Goal: Task Accomplishment & Management: Complete application form

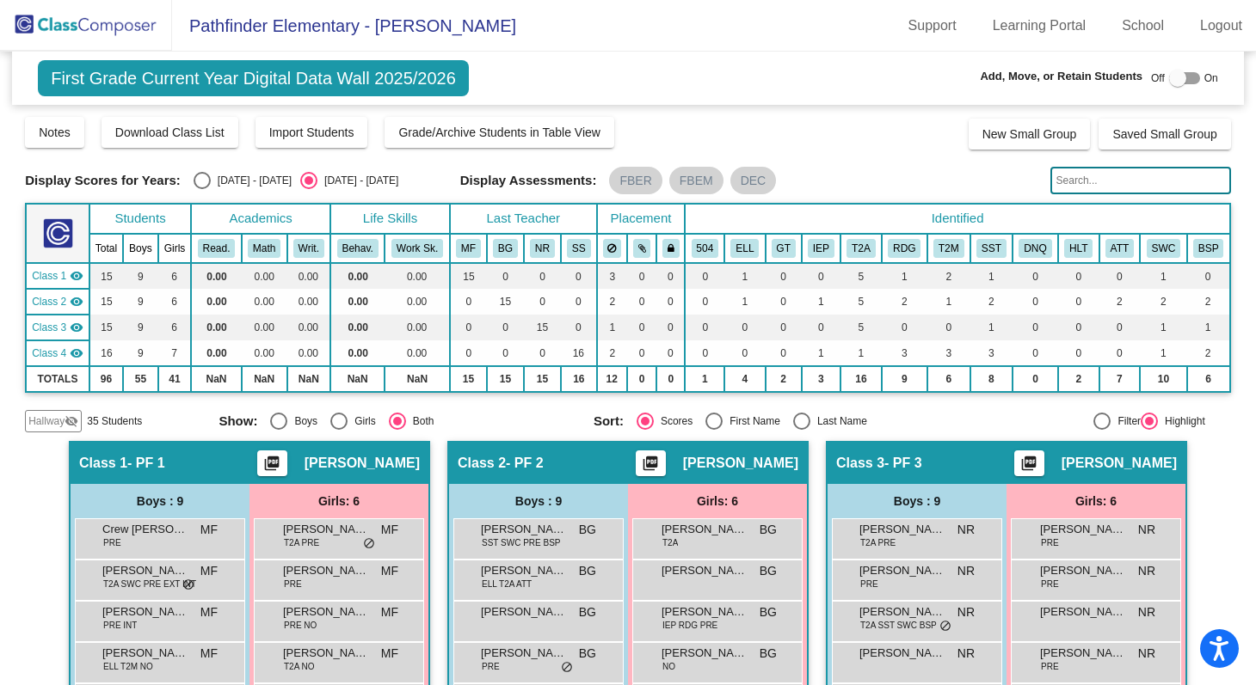
click at [1170, 72] on div at bounding box center [1177, 78] width 17 height 17
checkbox input "true"
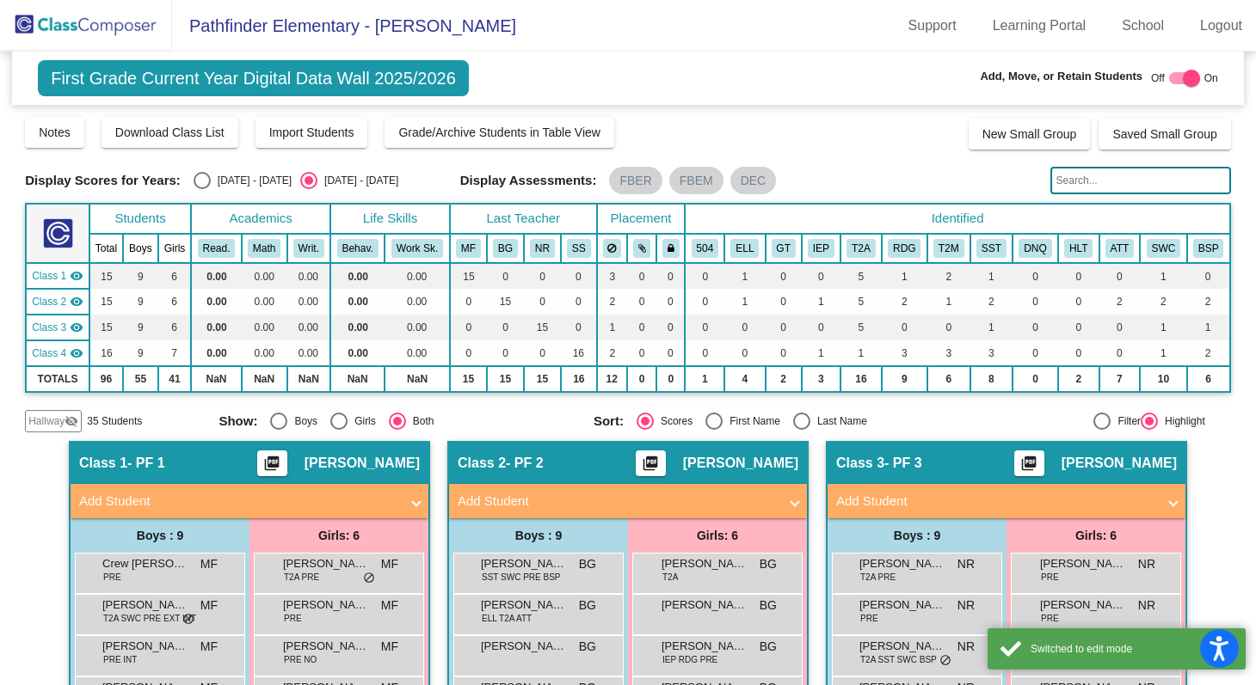
click at [413, 499] on span at bounding box center [416, 502] width 7 height 20
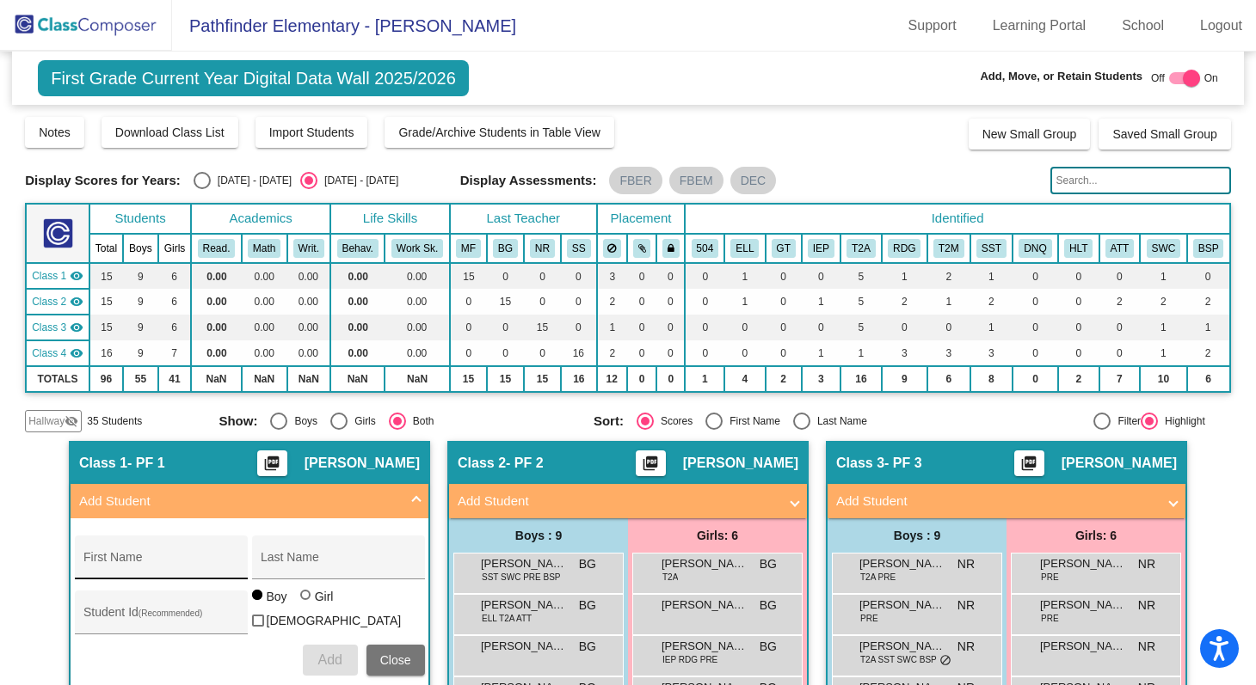
click at [135, 569] on input "First Name" at bounding box center [160, 564] width 155 height 14
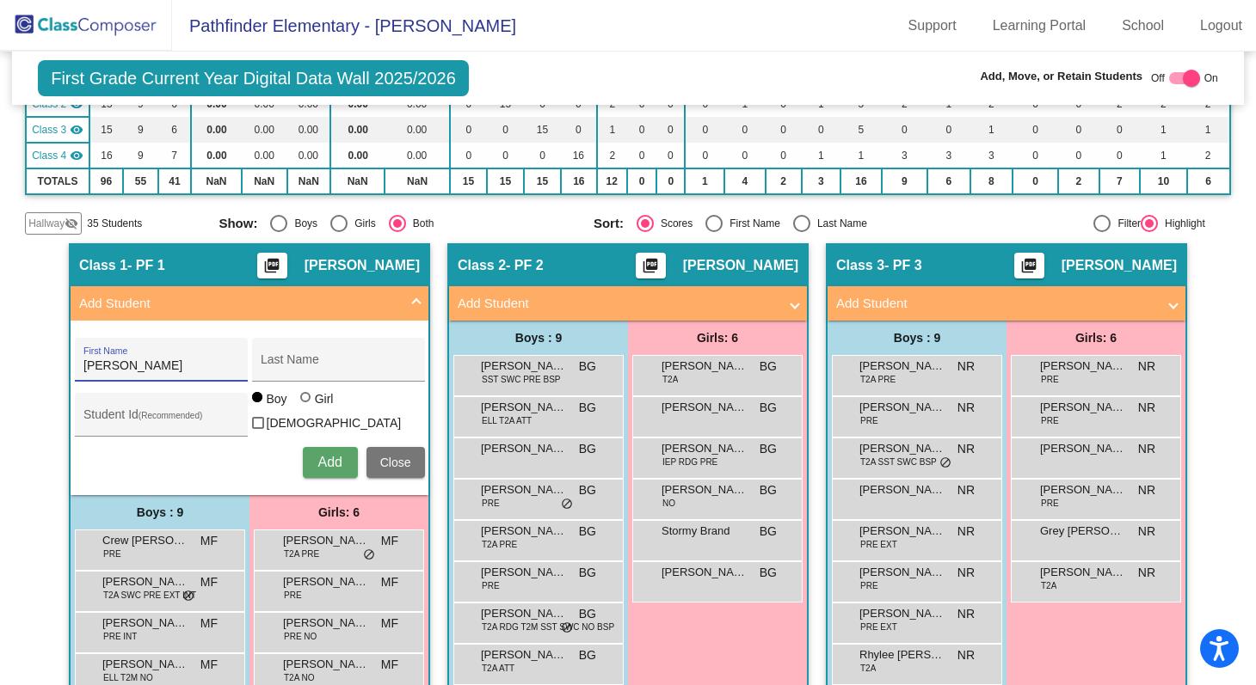
scroll to position [197, 0]
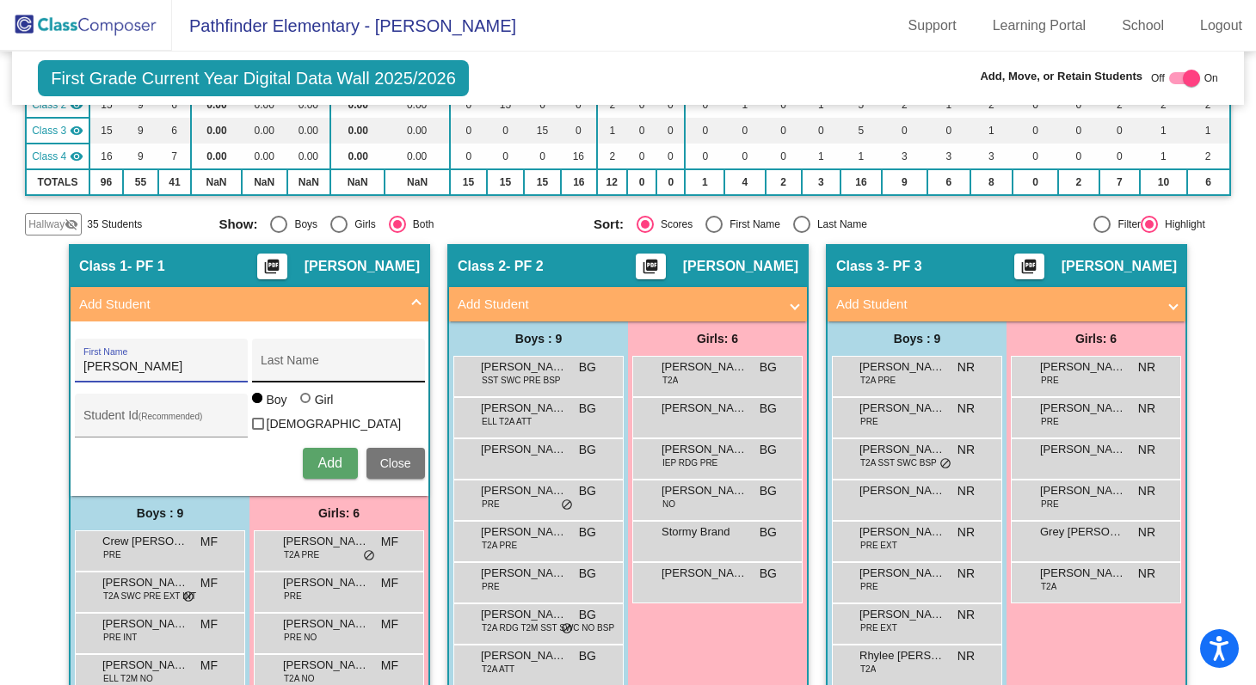
type input "[PERSON_NAME]"
click at [293, 368] on input "Last Name" at bounding box center [338, 367] width 155 height 14
type input "[PERSON_NAME]"
click at [161, 421] on input "Student Id (Recommended)" at bounding box center [160, 422] width 155 height 14
paste input "8165655973"
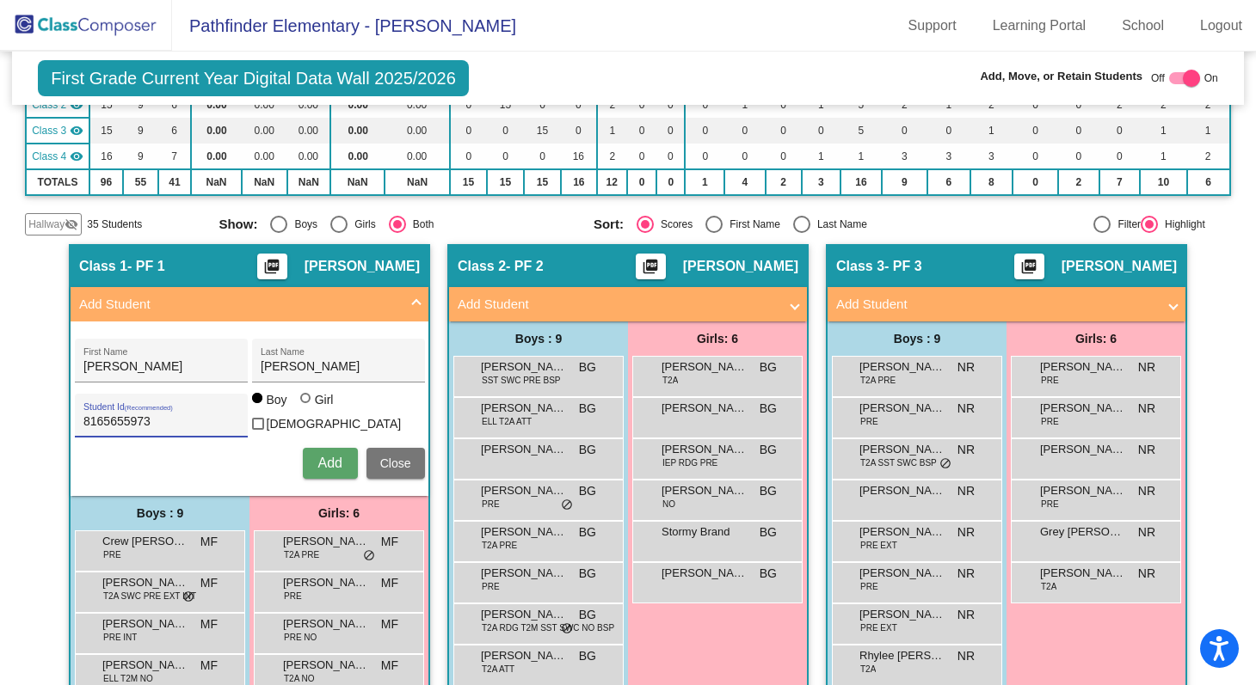
type input "8165655973"
click at [313, 451] on button "Add" at bounding box center [330, 463] width 55 height 31
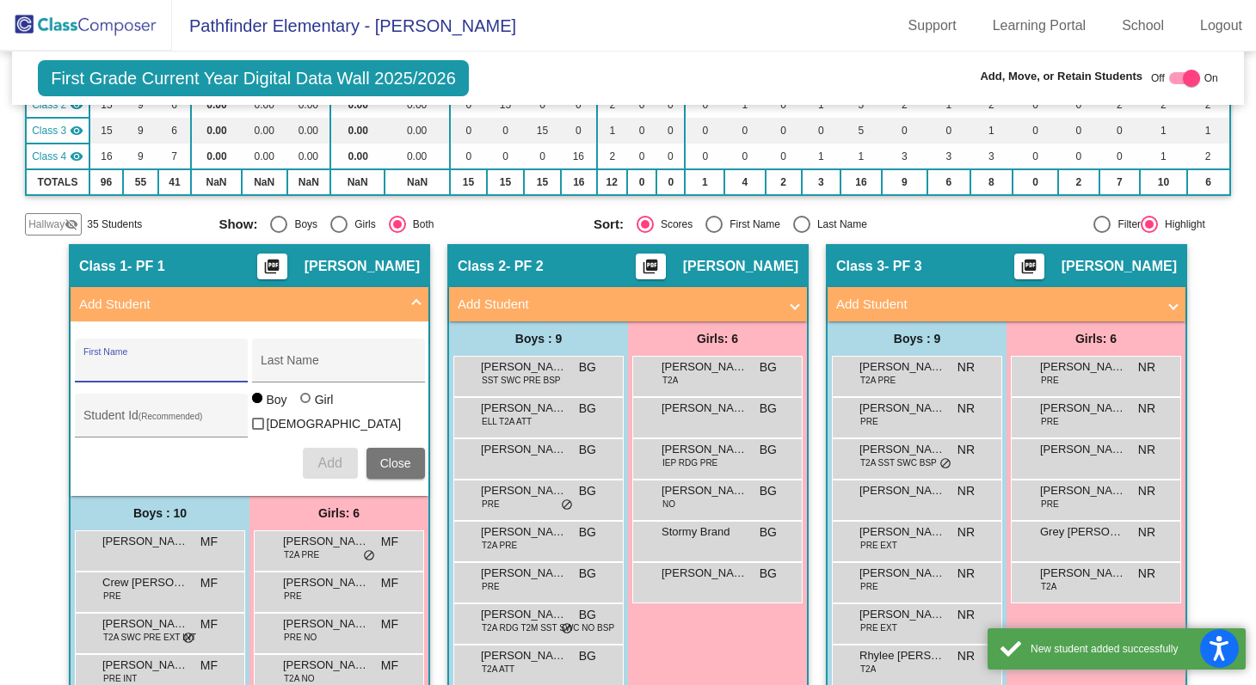
click at [407, 463] on button "Close" at bounding box center [395, 463] width 58 height 31
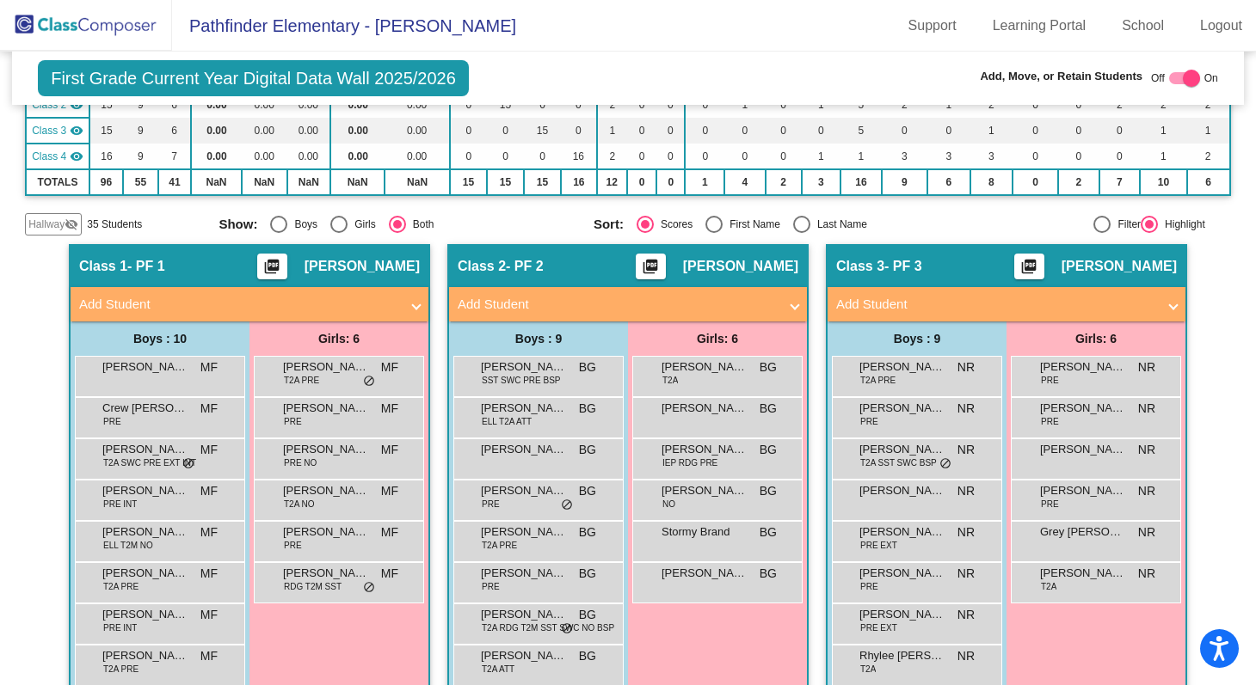
click at [119, 28] on img at bounding box center [86, 25] width 172 height 51
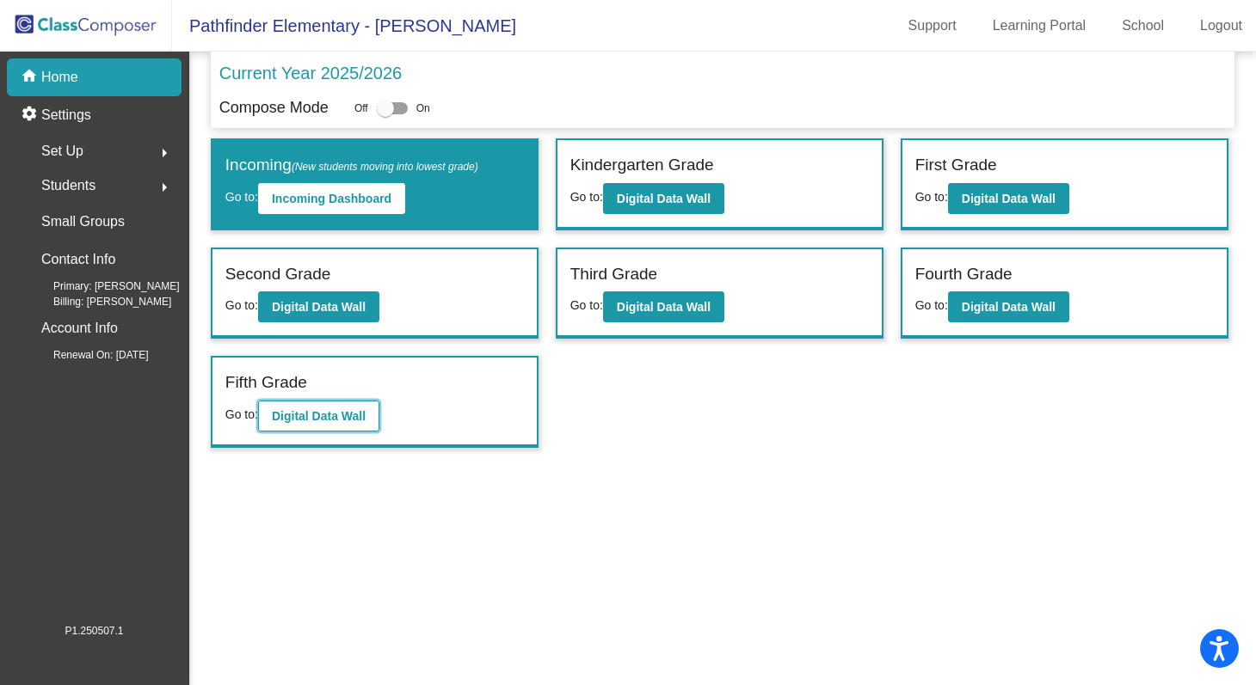
click at [315, 415] on b "Digital Data Wall" at bounding box center [319, 416] width 94 height 14
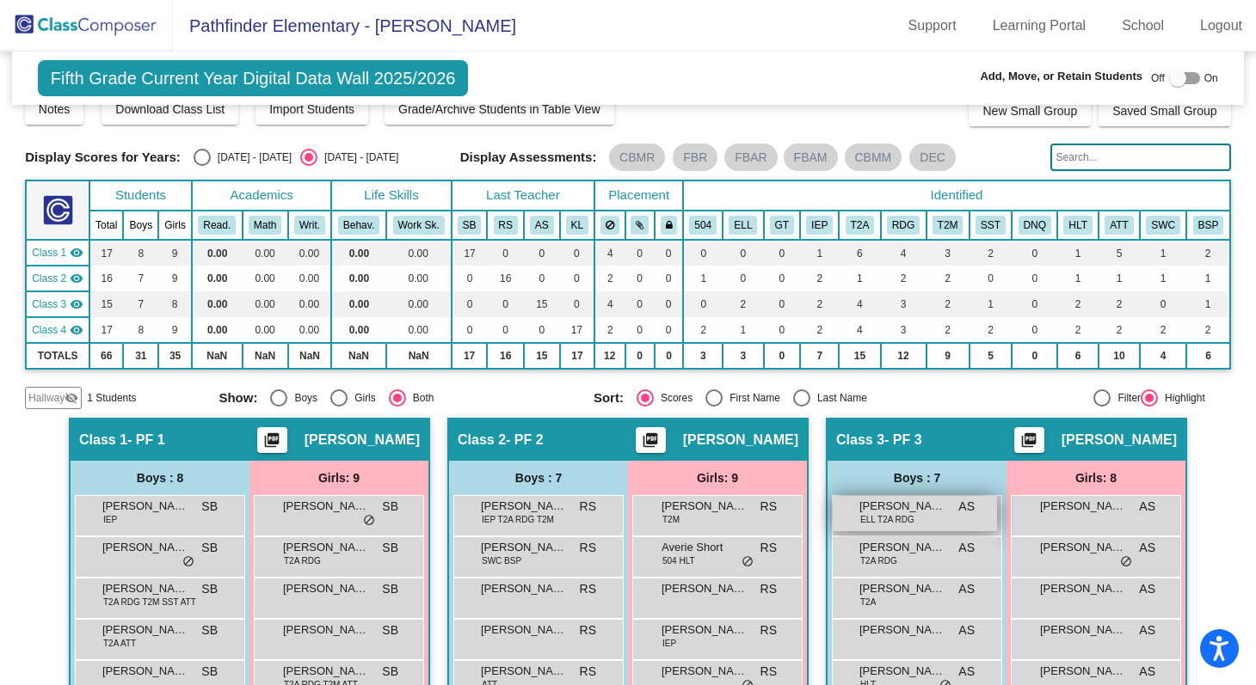
scroll to position [18, 0]
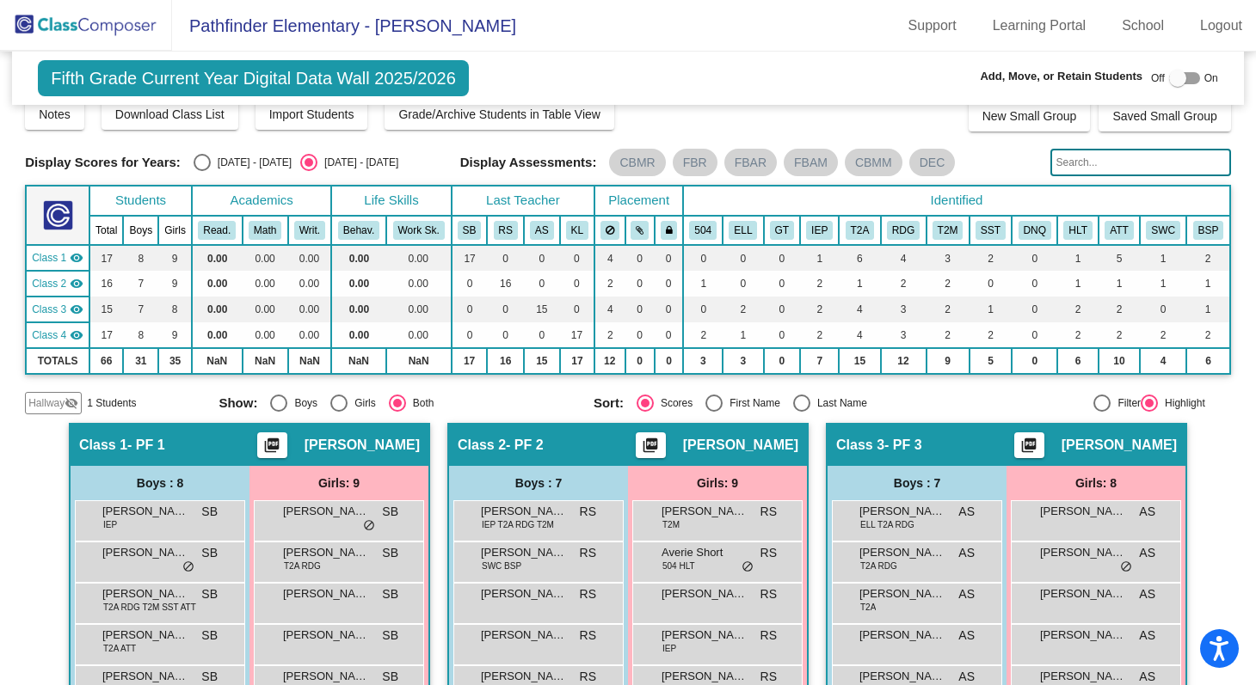
click at [1170, 77] on div at bounding box center [1177, 78] width 17 height 17
checkbox input "true"
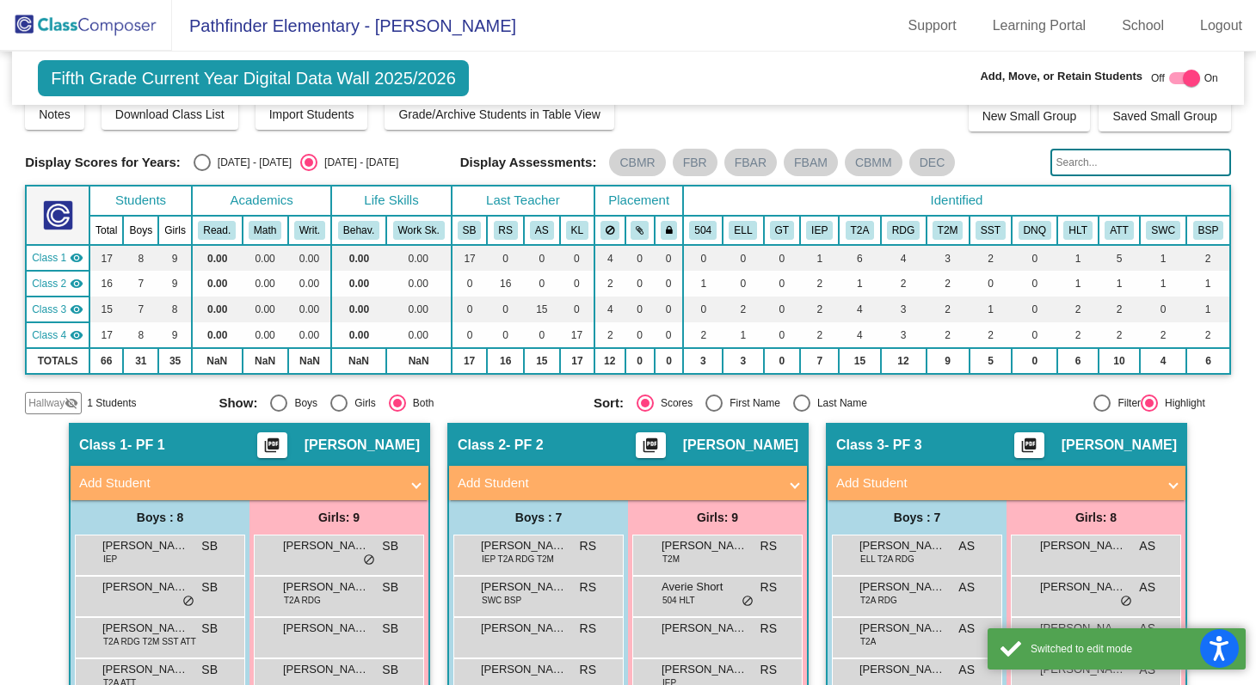
click at [960, 479] on mat-panel-title "Add Student" at bounding box center [996, 484] width 320 height 20
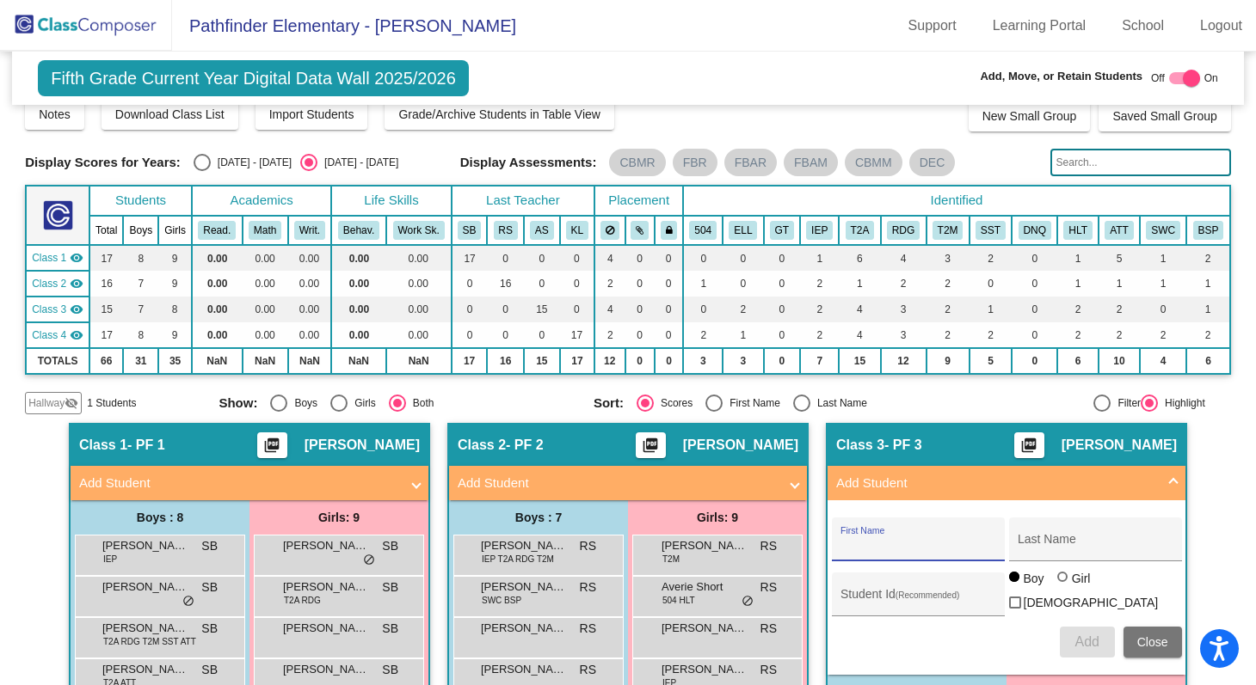
click at [858, 550] on input "First Name" at bounding box center [917, 546] width 155 height 14
paste input "[PERSON_NAME]"
type input "[PERSON_NAME]"
click at [1057, 546] on input "Last Name" at bounding box center [1094, 546] width 155 height 14
click at [1042, 551] on input "Last Name" at bounding box center [1094, 546] width 155 height 14
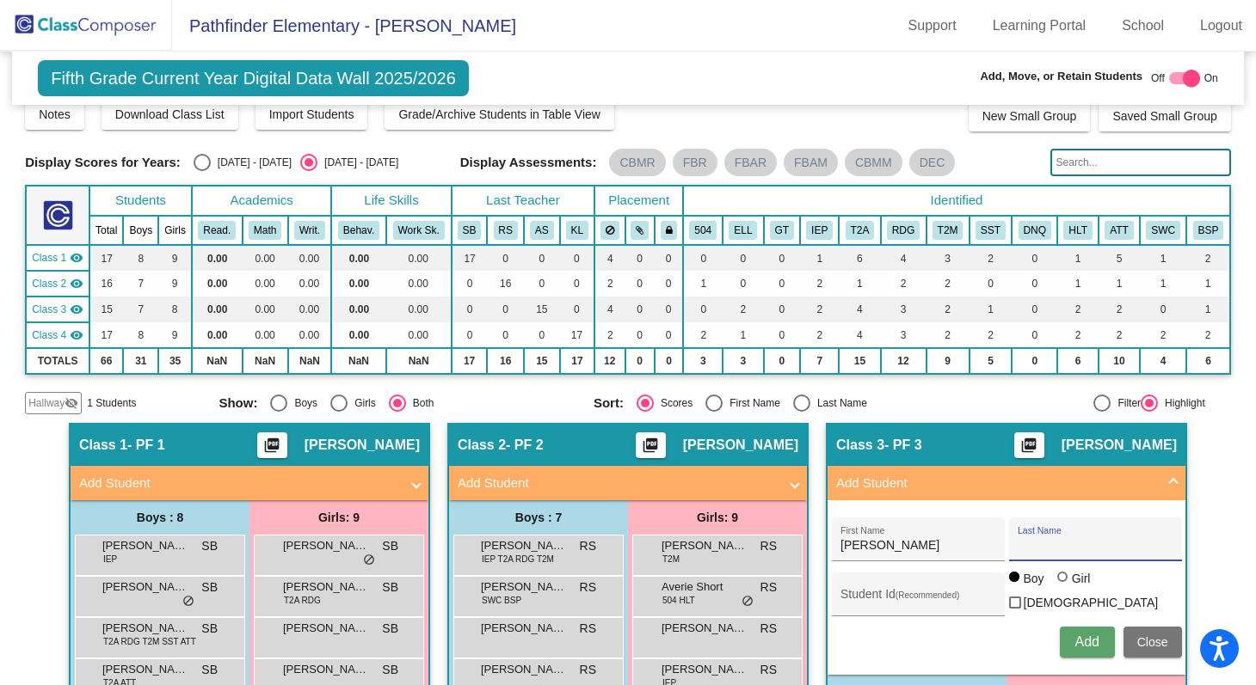
paste input "[PERSON_NAME]"
type input "[PERSON_NAME]"
click at [1058, 582] on div at bounding box center [1062, 577] width 10 height 10
click at [1063, 587] on input "Girl" at bounding box center [1063, 586] width 1 height 1
radio input "true"
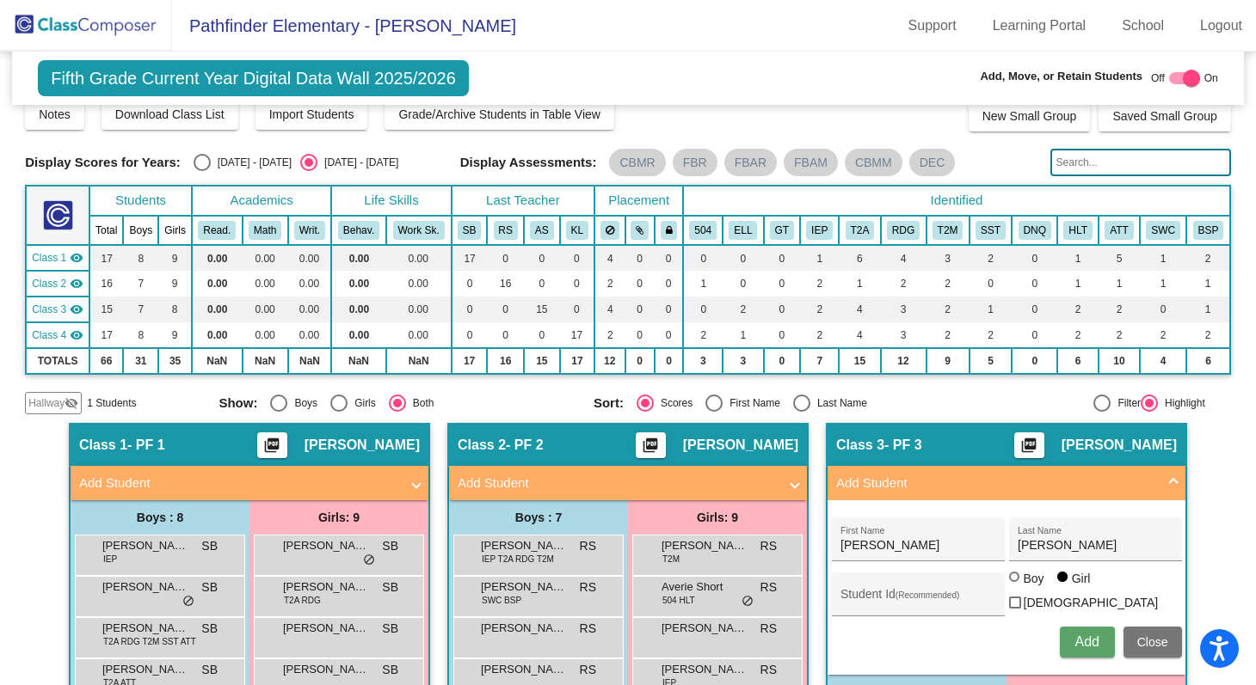
click at [1079, 637] on span "Add" at bounding box center [1086, 642] width 24 height 15
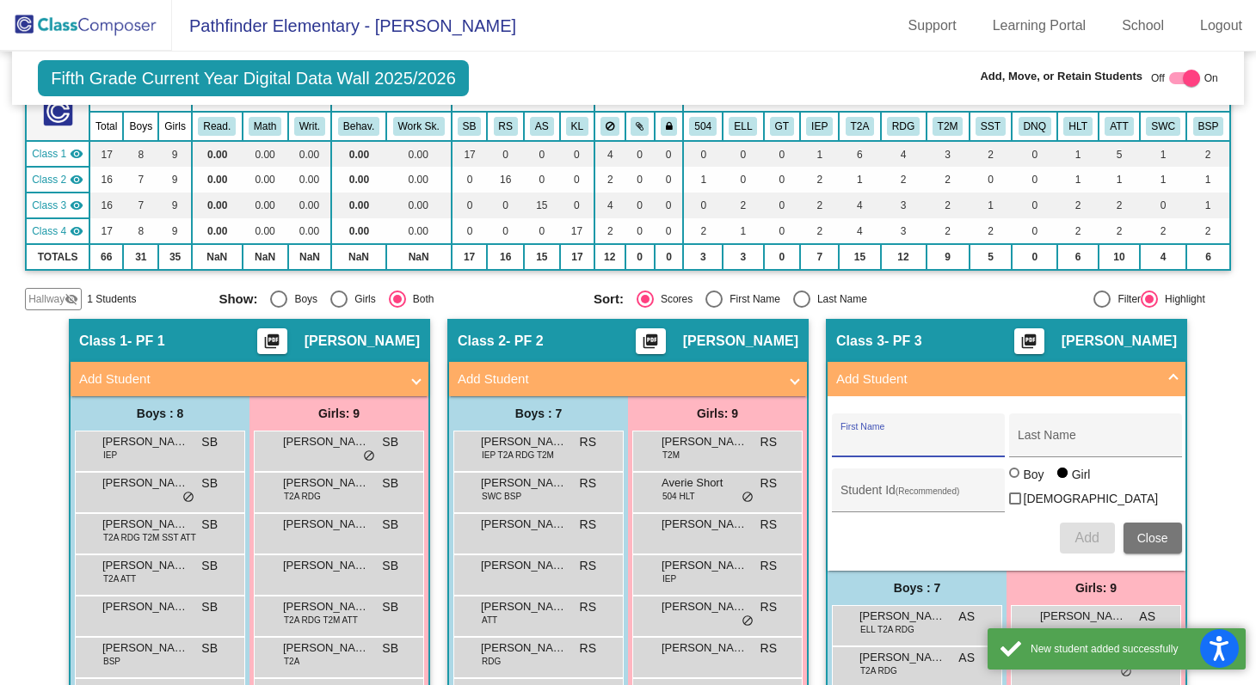
scroll to position [126, 0]
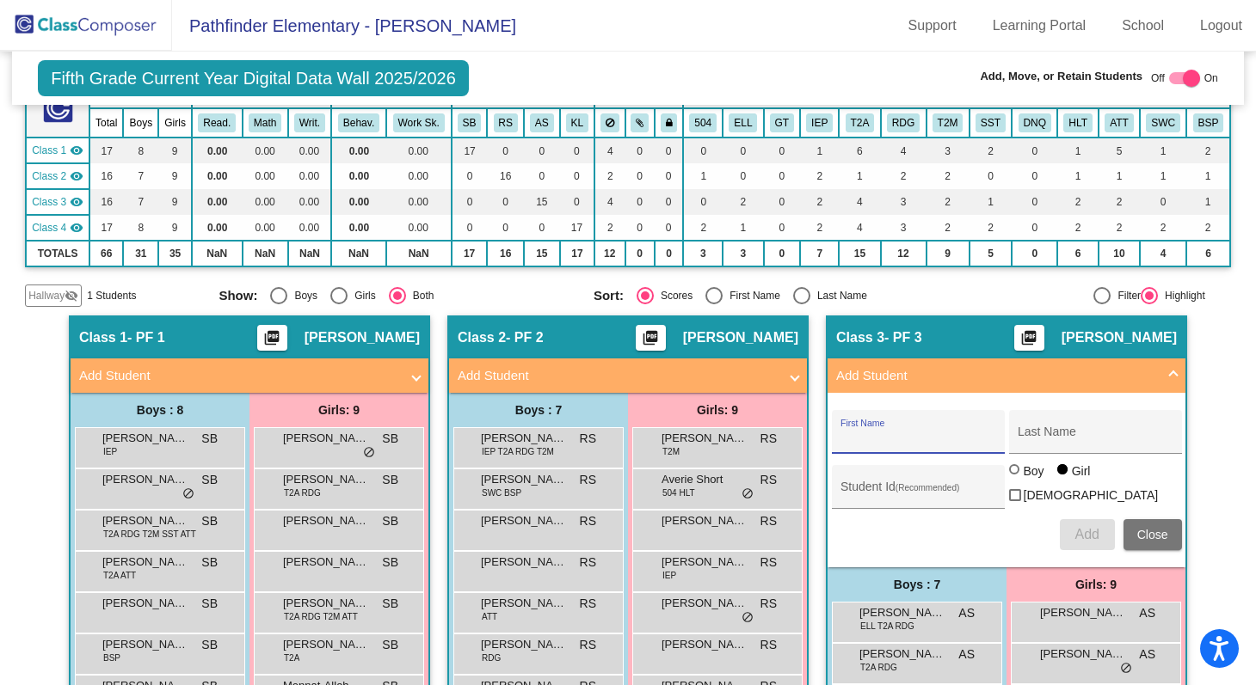
click at [1149, 531] on span "Close" at bounding box center [1152, 535] width 31 height 14
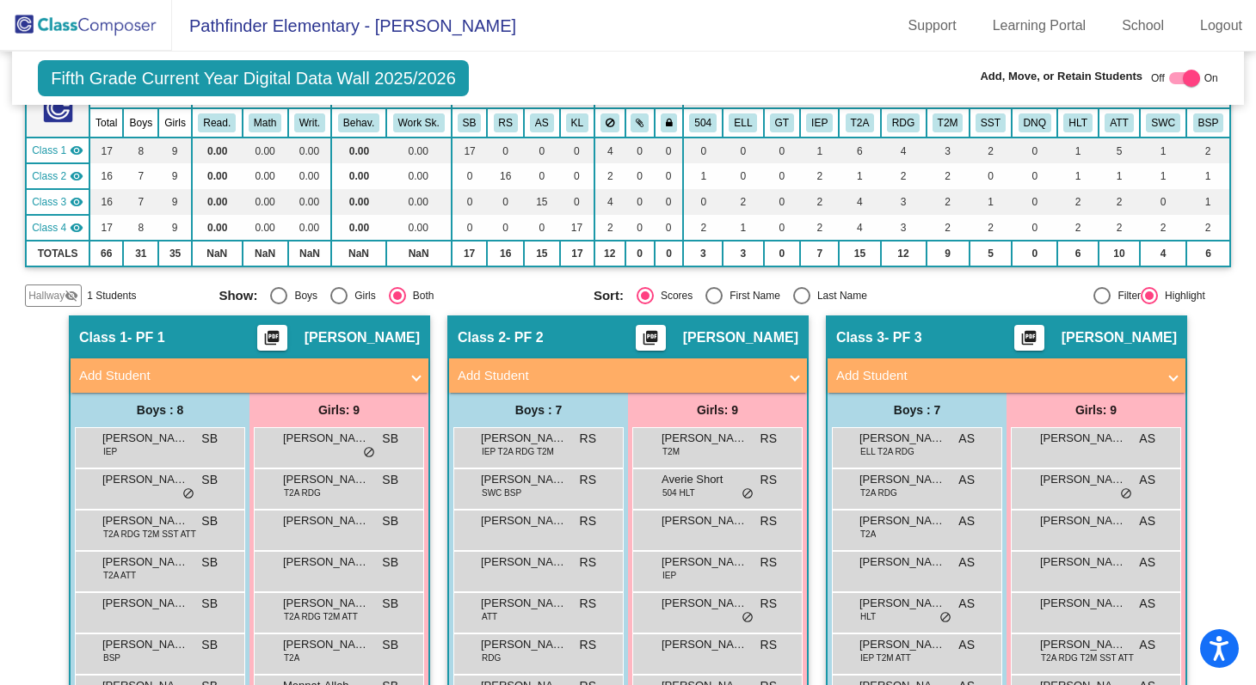
click at [90, 18] on img at bounding box center [86, 25] width 172 height 51
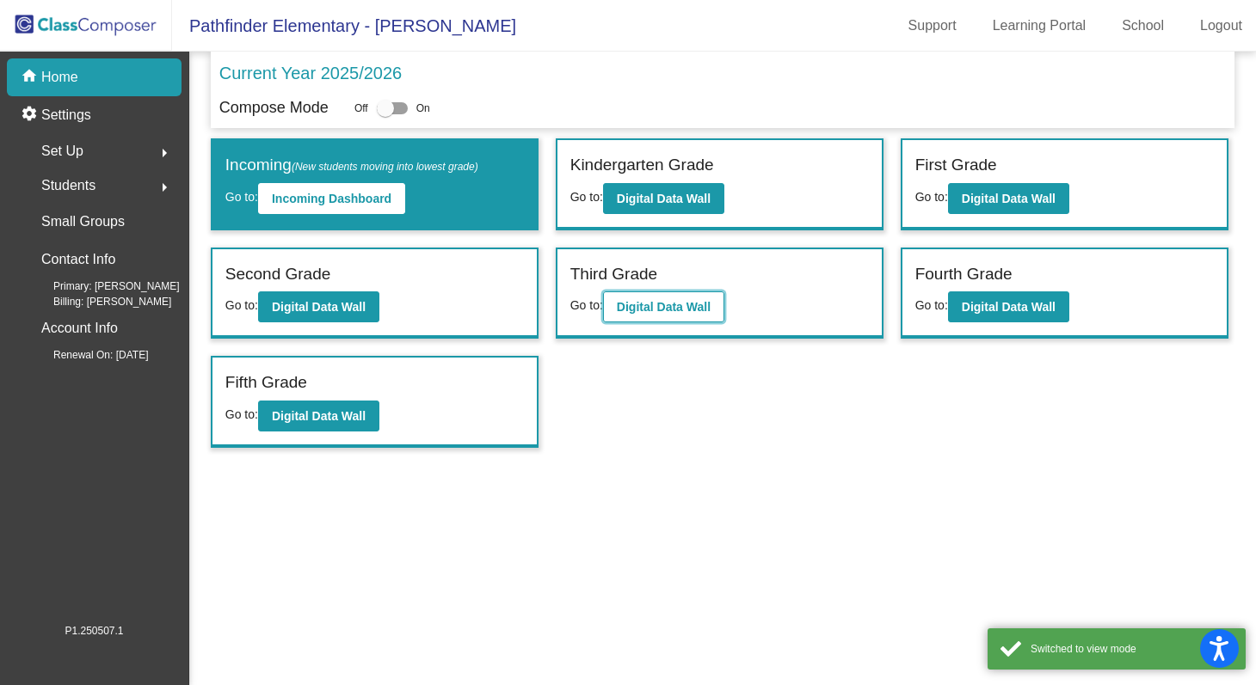
click at [659, 314] on button "Digital Data Wall" at bounding box center [663, 307] width 121 height 31
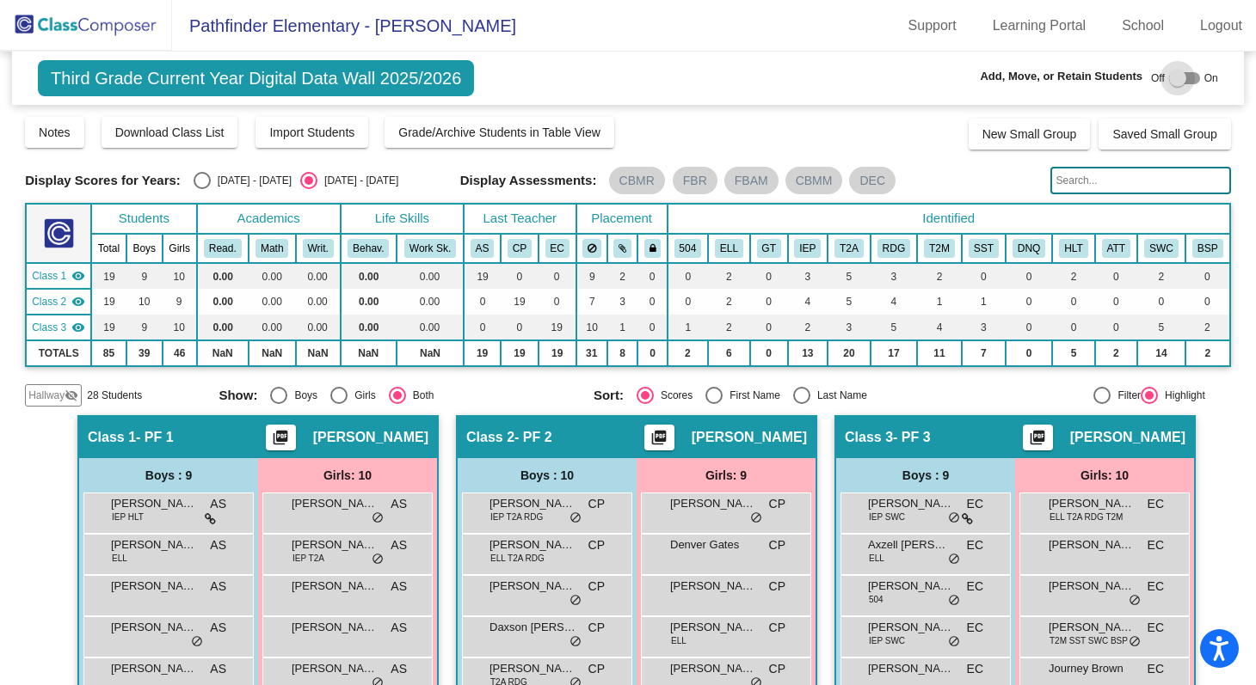
click at [1169, 77] on div at bounding box center [1177, 78] width 17 height 17
checkbox input "true"
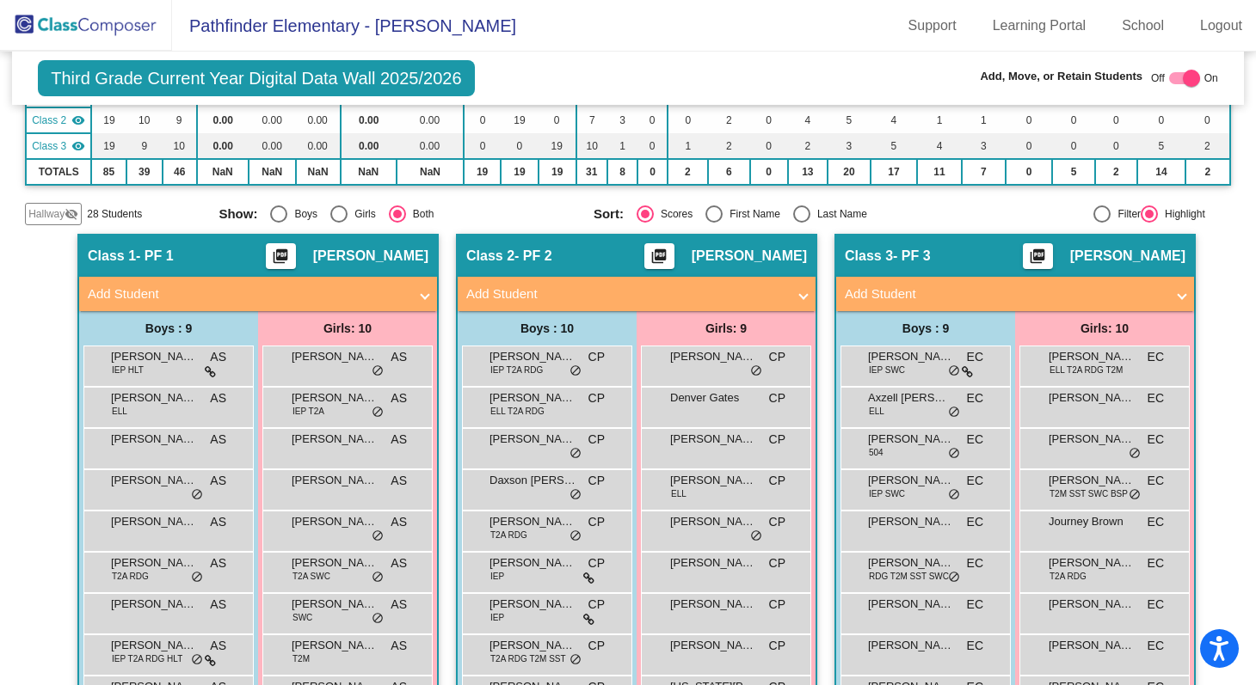
scroll to position [174, 0]
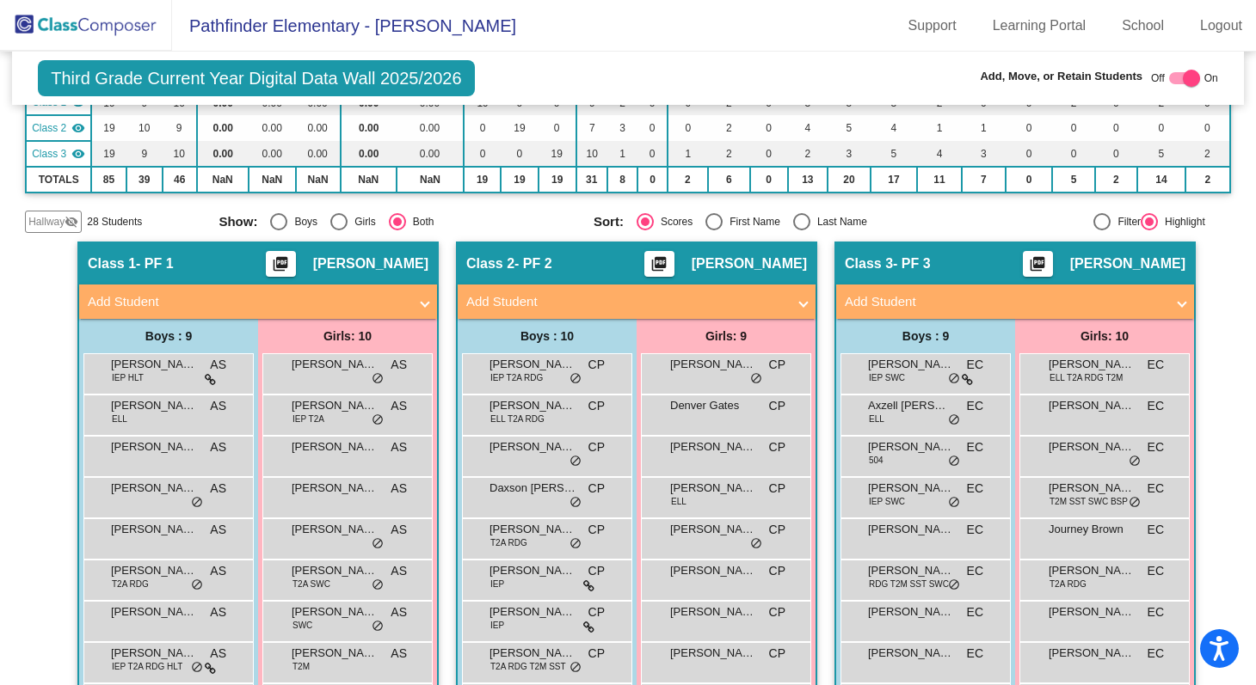
click at [773, 303] on mat-panel-title "Add Student" at bounding box center [626, 302] width 320 height 20
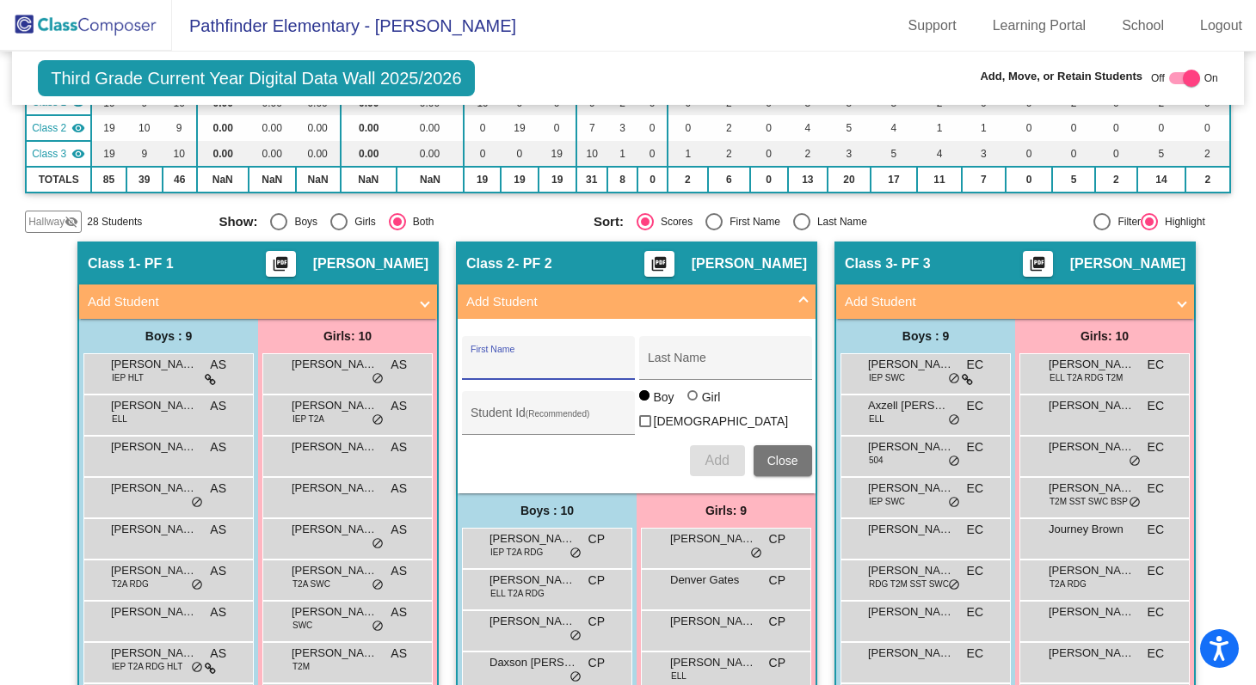
click at [489, 367] on input "First Name" at bounding box center [547, 365] width 155 height 14
click at [477, 362] on input "First Name" at bounding box center [547, 365] width 155 height 14
paste input "Cassadi"
type input "Cassadi"
click at [657, 368] on input "Last Name" at bounding box center [725, 365] width 155 height 14
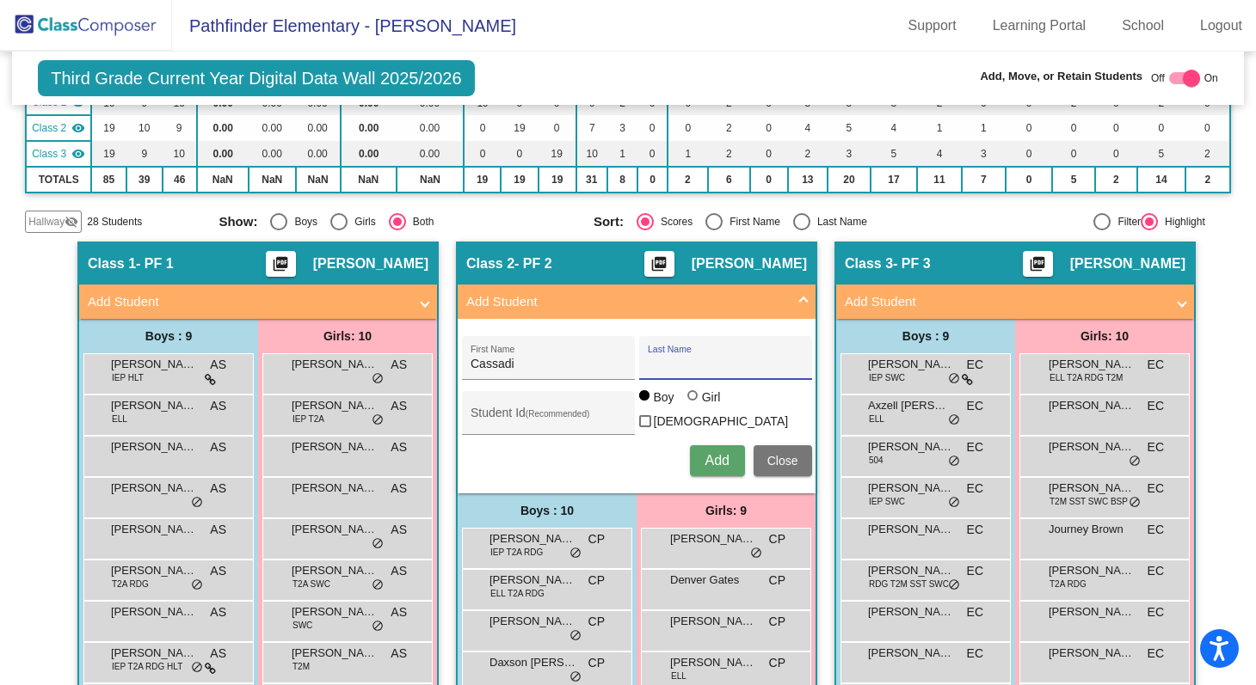
click at [667, 363] on input "Last Name" at bounding box center [725, 365] width 155 height 14
paste input "[PERSON_NAME]"
type input "[PERSON_NAME]"
click at [687, 401] on div at bounding box center [692, 395] width 10 height 10
click at [693, 404] on input "Girl" at bounding box center [693, 404] width 1 height 1
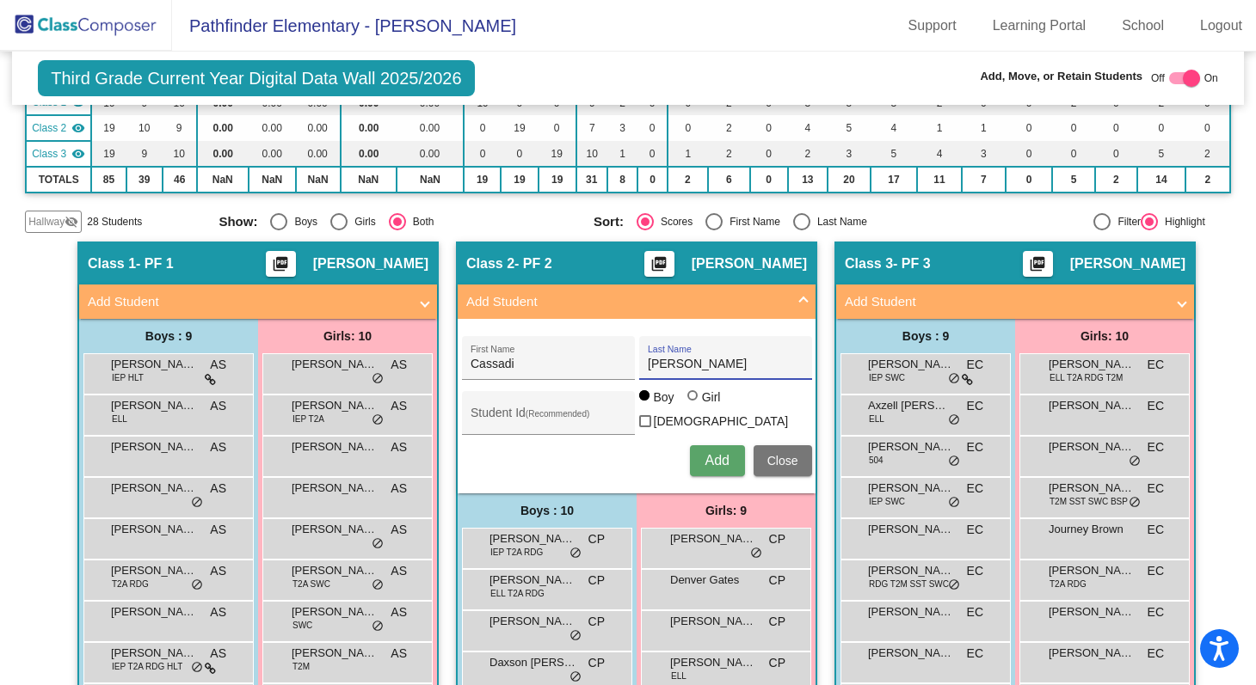
radio input "true"
click at [716, 459] on span "Add" at bounding box center [716, 460] width 24 height 15
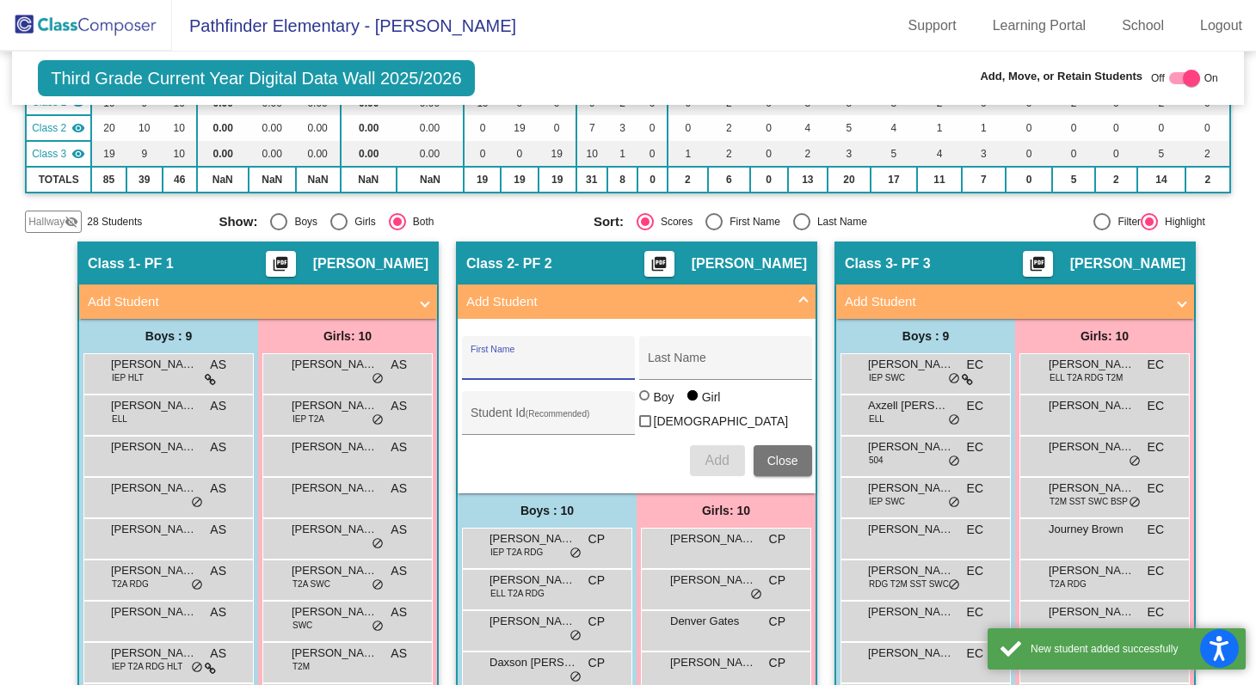
click at [778, 462] on span "Close" at bounding box center [782, 461] width 31 height 14
